Goal: Task Accomplishment & Management: Manage account settings

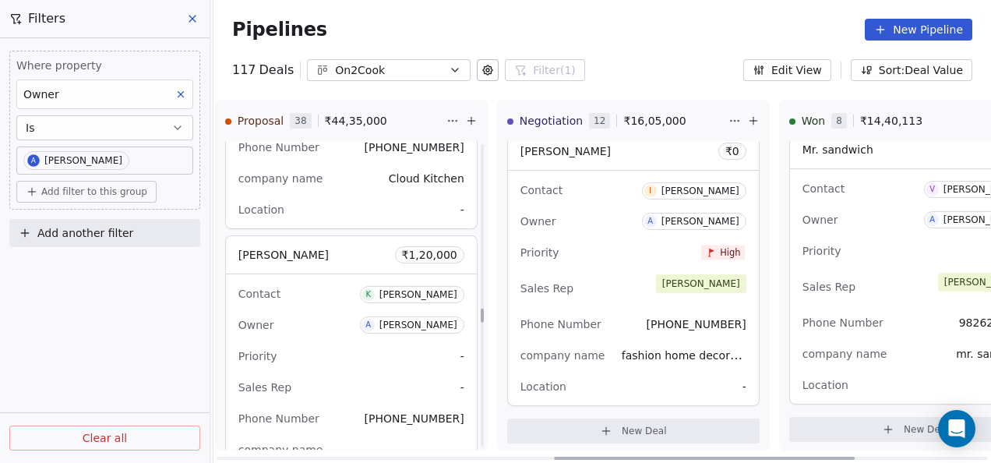
scroll to position [5857, 0]
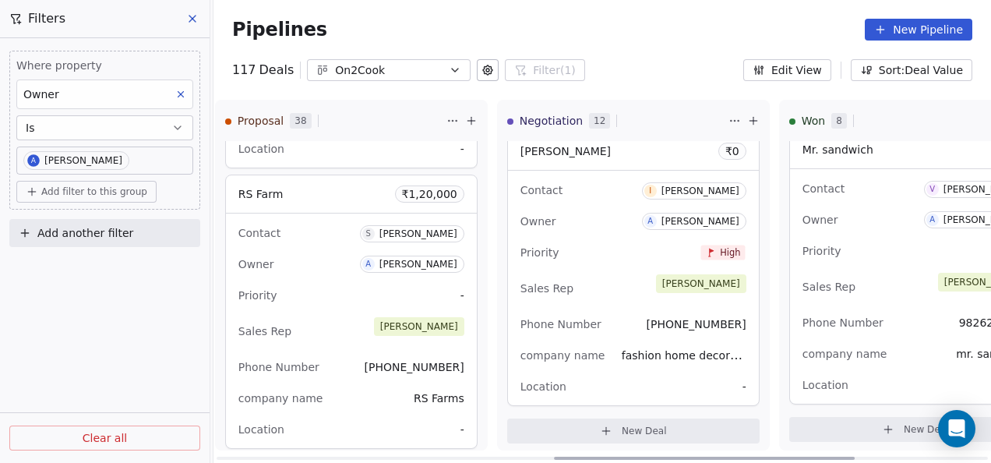
click at [619, 281] on div "Sales Rep [PERSON_NAME]" at bounding box center [634, 288] width 226 height 34
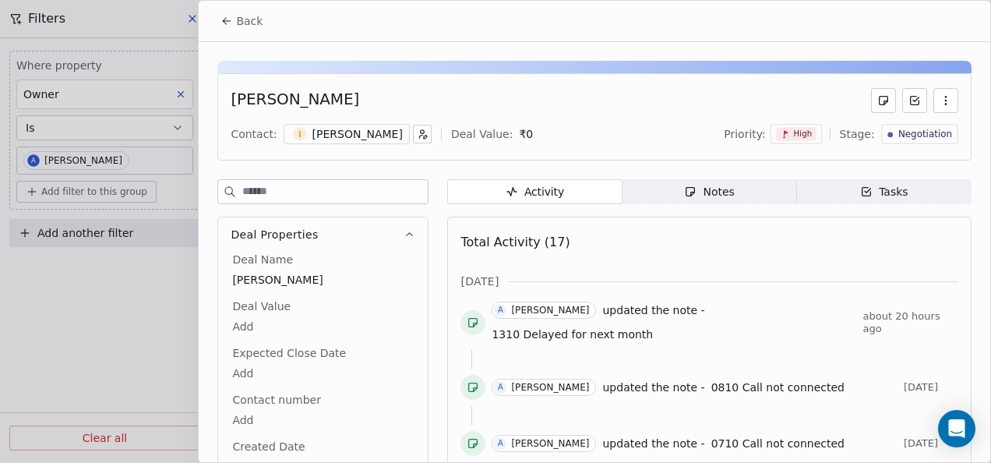
click at [675, 189] on span "Notes Notes" at bounding box center [710, 191] width 175 height 25
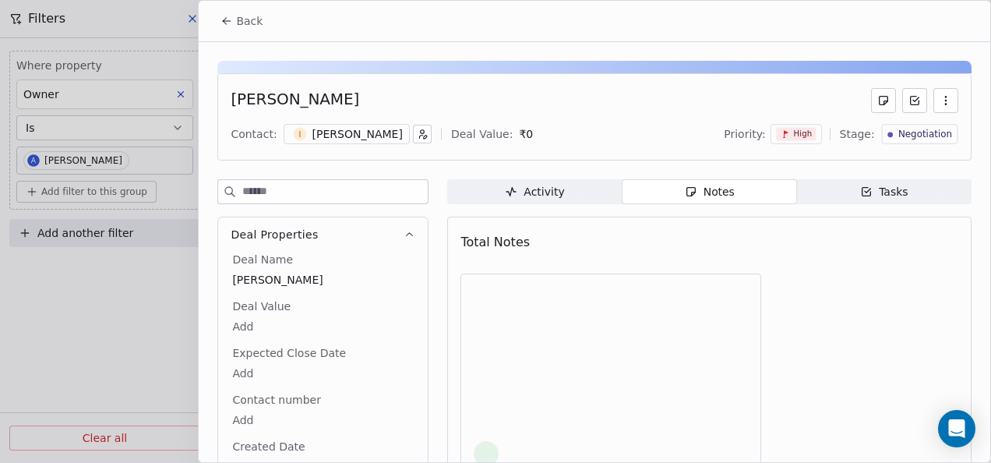
click at [224, 26] on button "Back" at bounding box center [241, 21] width 61 height 28
